Goal: Find specific page/section: Find specific page/section

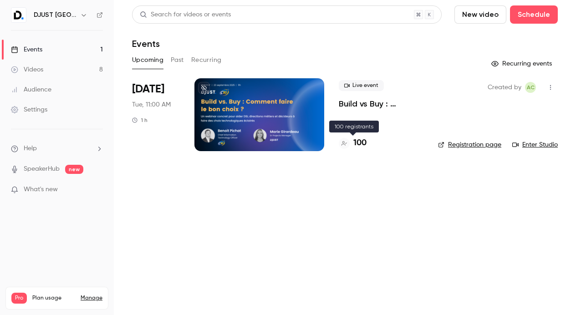
click at [359, 140] on h4 "100" at bounding box center [359, 143] width 13 height 12
